Goal: Information Seeking & Learning: Learn about a topic

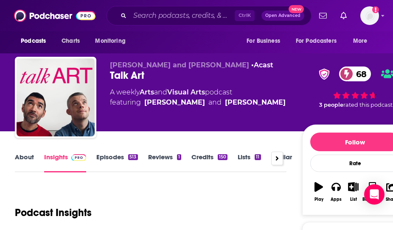
click at [31, 201] on div "Podcast Insights" at bounding box center [147, 207] width 264 height 43
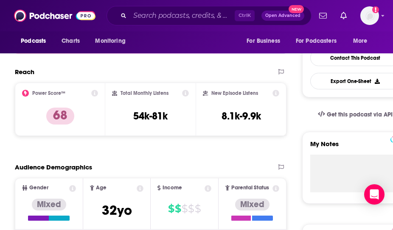
scroll to position [148, 0]
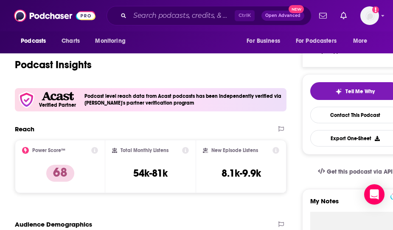
click at [33, 176] on div "Power Score™ 68" at bounding box center [60, 166] width 76 height 39
click at [146, 173] on h3 "54k-81k" at bounding box center [150, 173] width 34 height 13
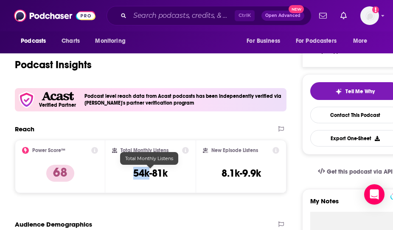
click at [146, 173] on h3 "54k-81k" at bounding box center [150, 173] width 34 height 13
copy div "54k-81k"
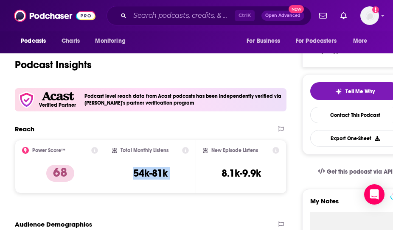
click at [32, 162] on div "Power Score™ 68" at bounding box center [60, 166] width 76 height 39
